Goal: Transaction & Acquisition: Purchase product/service

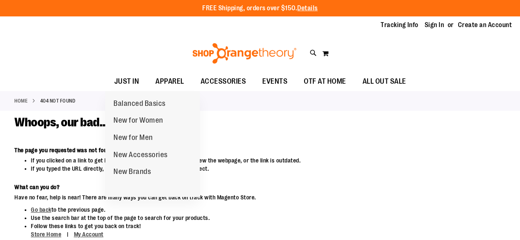
click at [134, 80] on span "JUST IN" at bounding box center [126, 81] width 25 height 18
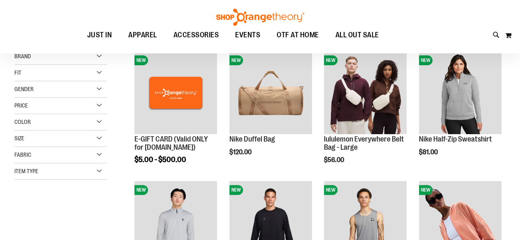
scroll to position [116, 0]
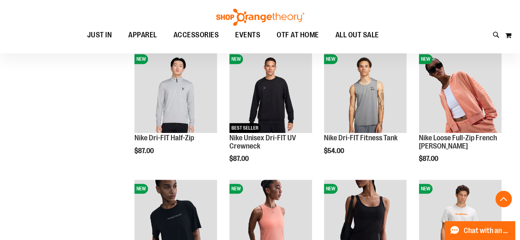
scroll to position [247, 0]
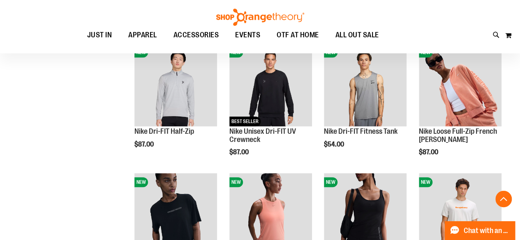
scroll to position [245, 0]
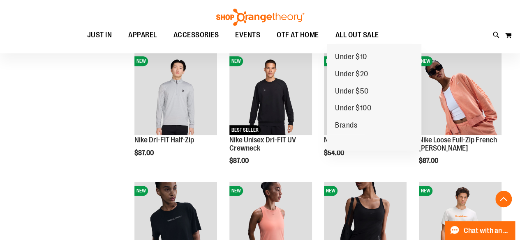
click at [348, 35] on span "ALL OUT SALE" at bounding box center [357, 35] width 44 height 18
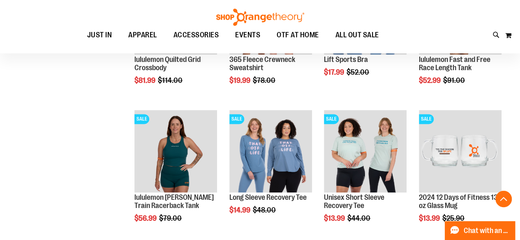
scroll to position [475, 0]
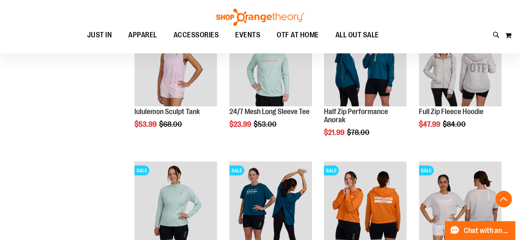
scroll to position [639, 0]
